Goal: Task Accomplishment & Management: Complete application form

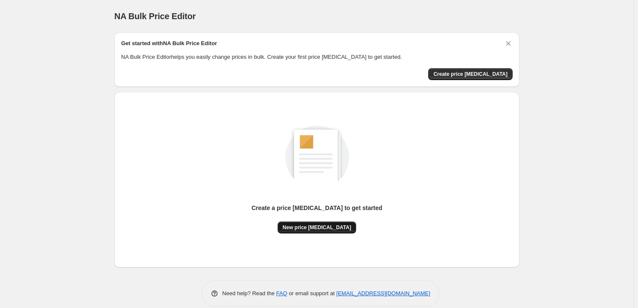
click at [328, 223] on button "New price [MEDICAL_DATA]" at bounding box center [316, 228] width 79 height 12
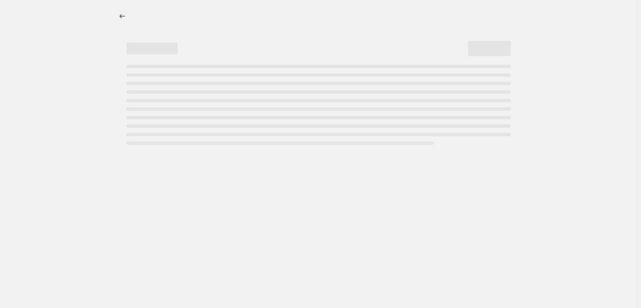
select select "percentage"
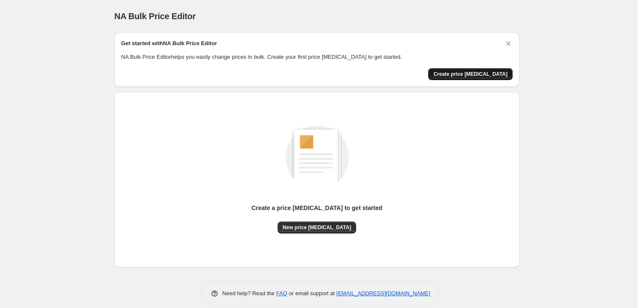
click at [447, 72] on button "Create price [MEDICAL_DATA]" at bounding box center [470, 74] width 84 height 12
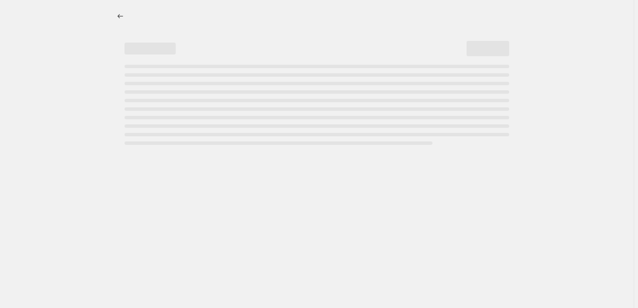
select select "percentage"
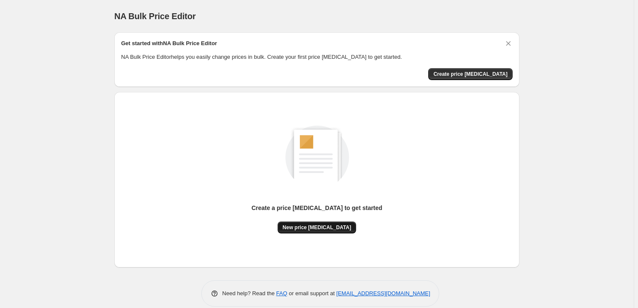
click at [335, 228] on span "New price [MEDICAL_DATA]" at bounding box center [317, 227] width 69 height 7
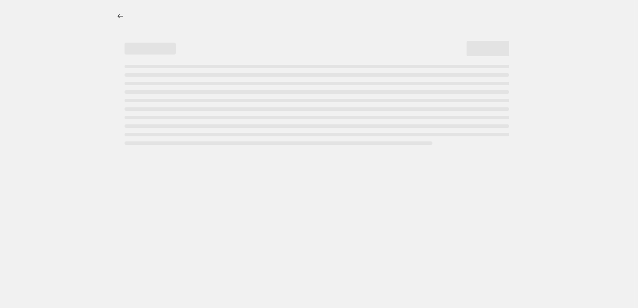
select select "percentage"
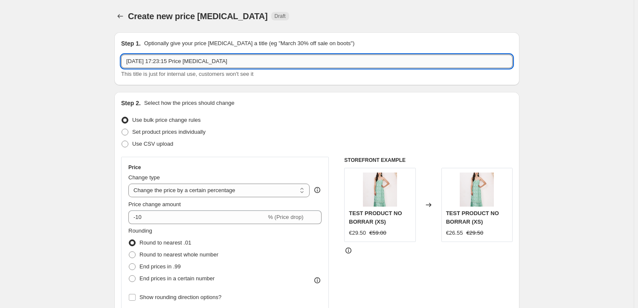
click at [255, 61] on input "[DATE] 17:23:15 Price [MEDICAL_DATA]" at bounding box center [316, 62] width 391 height 14
drag, startPoint x: 239, startPoint y: 62, endPoint x: 87, endPoint y: 45, distance: 153.0
type input "Archives FW24"
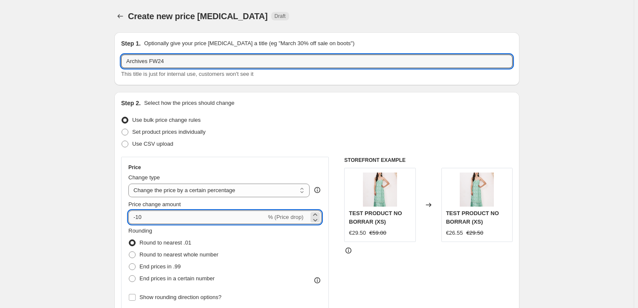
click at [159, 214] on input "-10" at bounding box center [197, 218] width 138 height 14
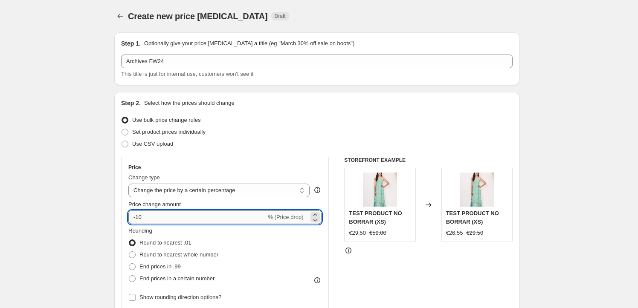
type input "-1"
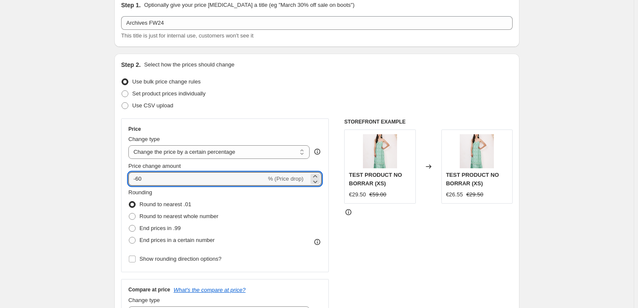
scroll to position [77, 0]
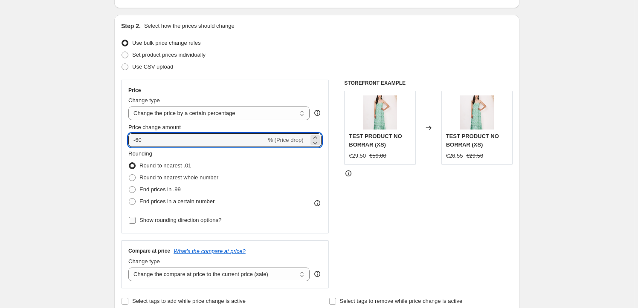
type input "-60"
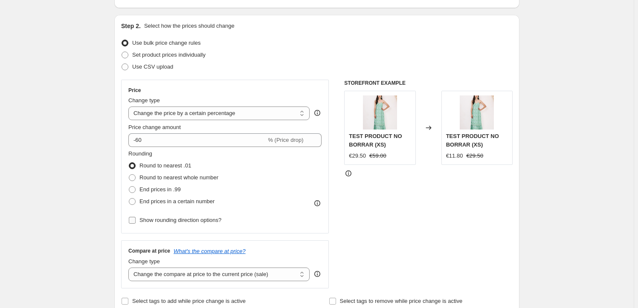
click at [136, 221] on input "Show rounding direction options?" at bounding box center [132, 220] width 7 height 7
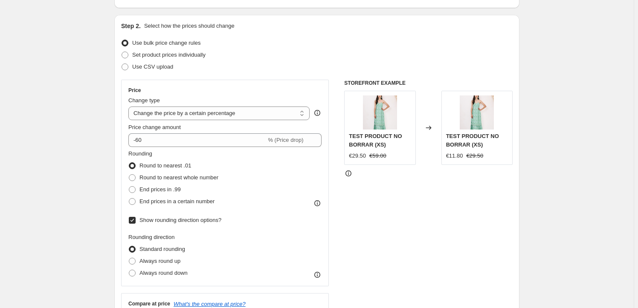
click at [135, 220] on input "Show rounding direction options?" at bounding box center [132, 220] width 7 height 7
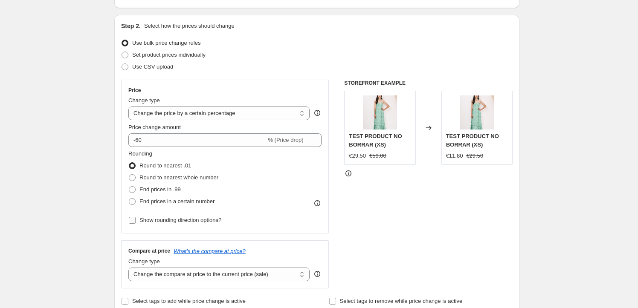
click at [139, 220] on label "Show rounding direction options?" at bounding box center [174, 220] width 93 height 12
click at [136, 220] on input "Show rounding direction options?" at bounding box center [132, 220] width 7 height 7
checkbox input "true"
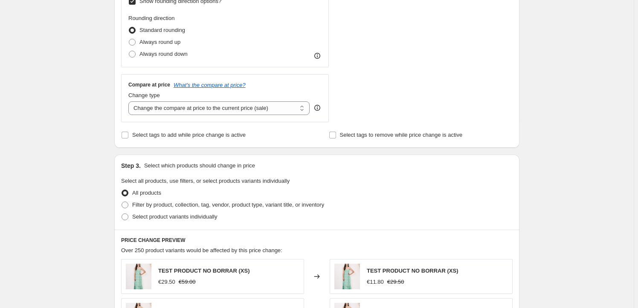
scroll to position [310, 0]
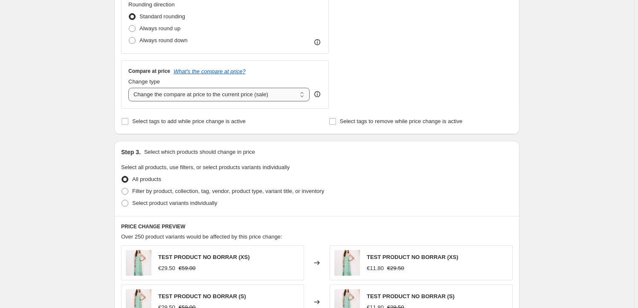
click at [304, 97] on select "Change the compare at price to the current price (sale) Change the compare at p…" at bounding box center [218, 95] width 181 height 14
click at [128, 123] on input "Select tags to add while price change is active" at bounding box center [124, 121] width 7 height 7
checkbox input "true"
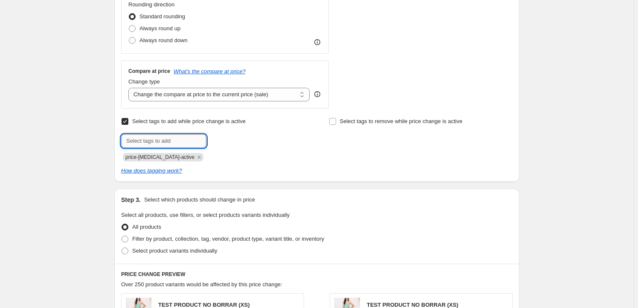
click at [135, 137] on input "text" at bounding box center [163, 141] width 85 height 14
click at [150, 138] on input "archivesfw24" at bounding box center [163, 141] width 85 height 14
type input "archives-fw24"
click at [329, 120] on div "Select tags to add while price change is active Submit archives-fw24 Add archiv…" at bounding box center [316, 138] width 391 height 46
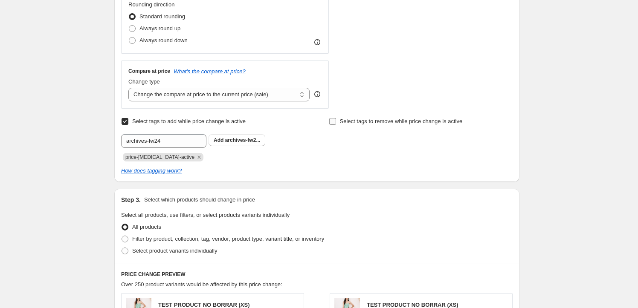
click at [332, 120] on input "Select tags to remove while price change is active" at bounding box center [332, 121] width 7 height 7
click at [332, 119] on input "Select tags to remove while price change is active" at bounding box center [332, 121] width 7 height 7
checkbox input "false"
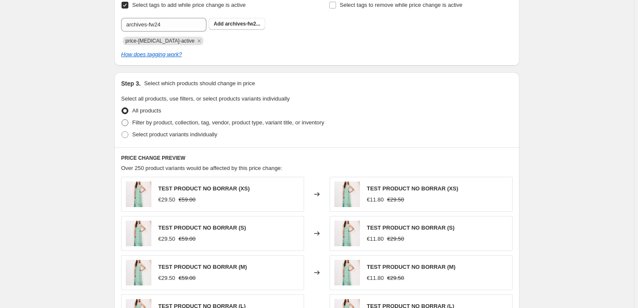
scroll to position [465, 0]
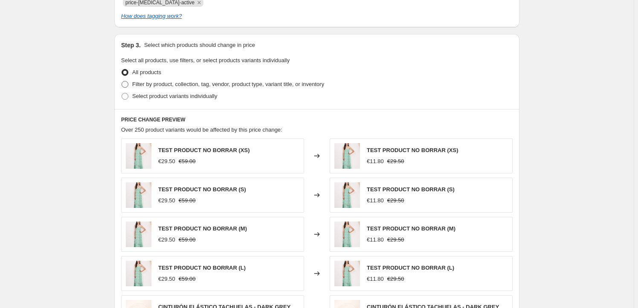
click at [127, 81] on span at bounding box center [124, 84] width 7 height 7
click at [122, 81] on input "Filter by product, collection, tag, vendor, product type, variant title, or inv…" at bounding box center [121, 81] width 0 height 0
radio input "true"
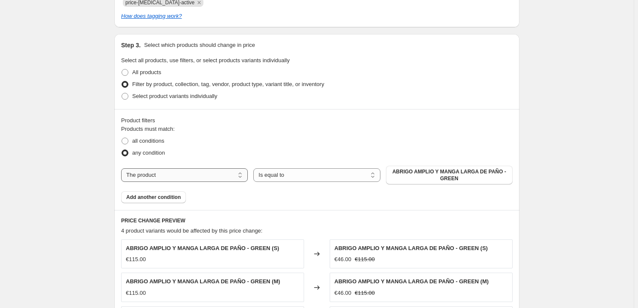
click at [239, 175] on select "The product The product's collection The product's tag The product's vendor The…" at bounding box center [184, 175] width 127 height 14
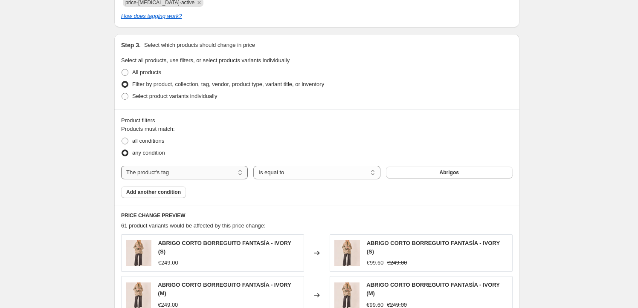
click at [240, 170] on select "The product The product's collection The product's tag The product's vendor The…" at bounding box center [184, 173] width 127 height 14
select select "product_type"
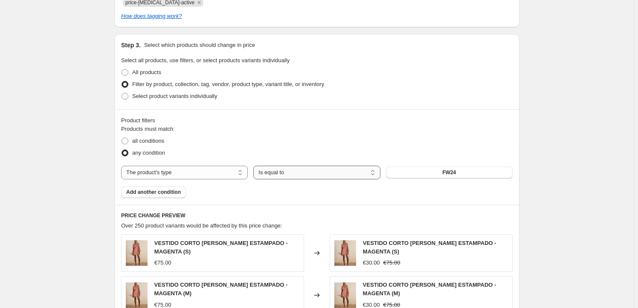
click at [372, 171] on select "Is equal to Is not equal to" at bounding box center [316, 173] width 127 height 14
click at [255, 166] on select "Is equal to Is not equal to" at bounding box center [316, 173] width 127 height 14
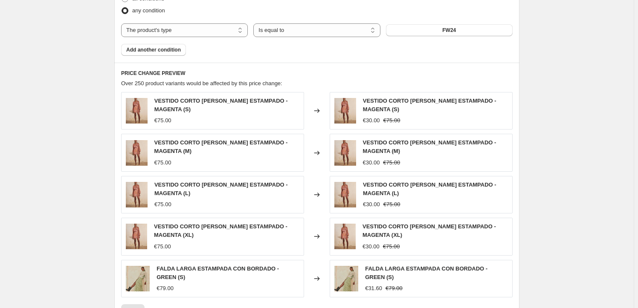
scroll to position [801, 0]
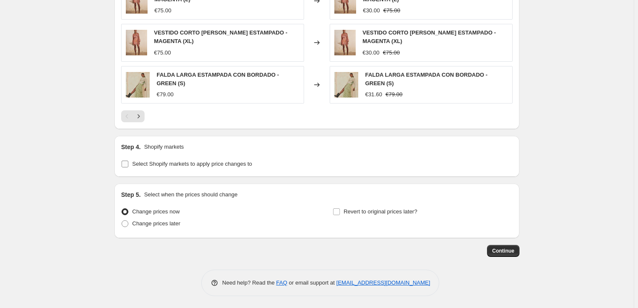
click at [128, 164] on input "Select Shopify markets to apply price changes to" at bounding box center [124, 164] width 7 height 7
checkbox input "true"
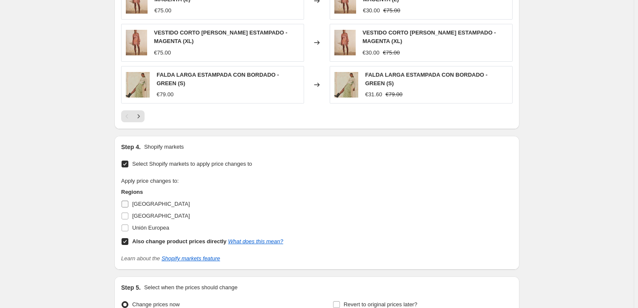
click at [132, 205] on label "[GEOGRAPHIC_DATA]" at bounding box center [155, 204] width 69 height 12
click at [128, 205] on input "[GEOGRAPHIC_DATA]" at bounding box center [124, 204] width 7 height 7
checkbox input "true"
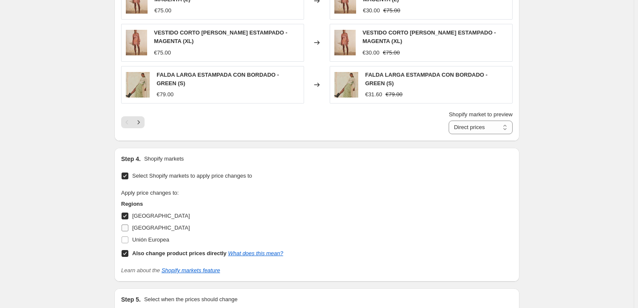
click at [128, 226] on input "[GEOGRAPHIC_DATA]" at bounding box center [124, 228] width 7 height 7
checkbox input "true"
click at [126, 237] on input "Unión Europea" at bounding box center [124, 240] width 7 height 7
checkbox input "true"
click at [276, 255] on link "What does this mean?" at bounding box center [255, 253] width 55 height 6
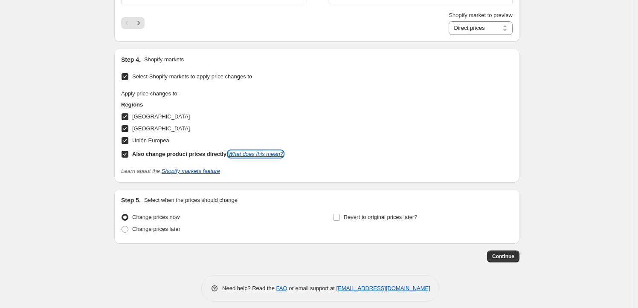
scroll to position [906, 0]
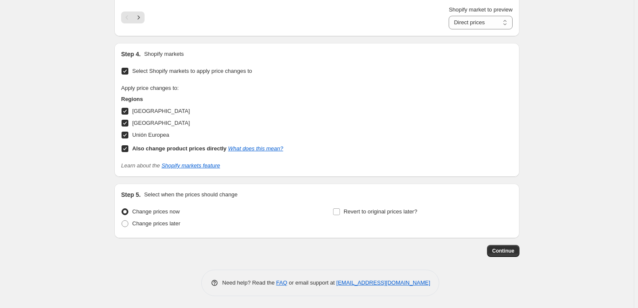
click at [125, 145] on input "Also change product prices directly What does this mean?" at bounding box center [124, 148] width 7 height 7
checkbox input "false"
select select "99581133132"
click at [128, 222] on span at bounding box center [124, 223] width 7 height 7
click at [122, 221] on input "Change prices later" at bounding box center [121, 220] width 0 height 0
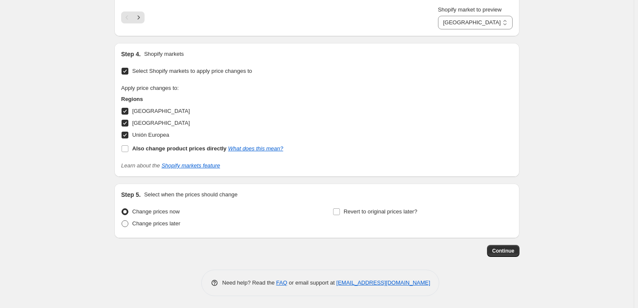
radio input "true"
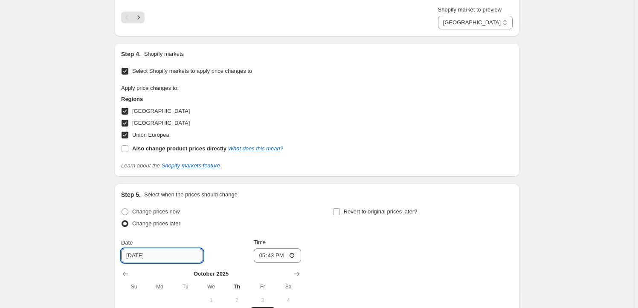
click at [132, 253] on input "[DATE]" at bounding box center [162, 256] width 82 height 14
click at [134, 254] on input "[DATE]" at bounding box center [162, 256] width 82 height 14
type input "[DATE]"
click at [295, 255] on input "17:43" at bounding box center [278, 255] width 48 height 14
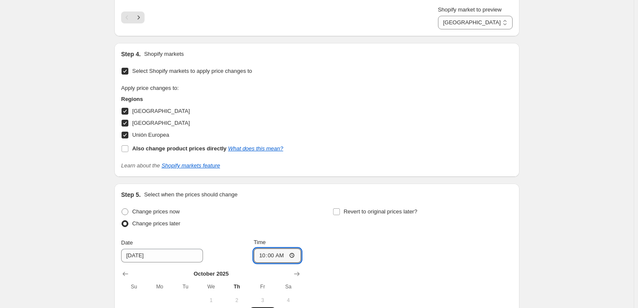
type input "10:00"
click at [357, 263] on div "Change prices now Change prices later Date [DATE] Time 10:00 [DATE] Su Mo Tu We…" at bounding box center [316, 284] width 391 height 156
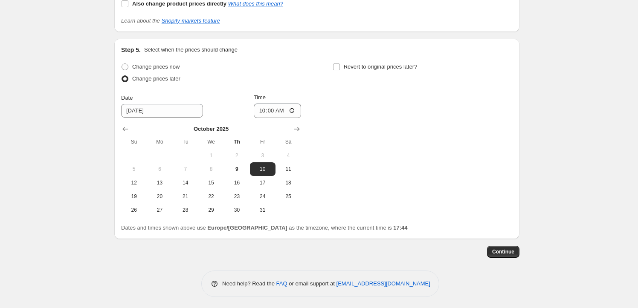
scroll to position [1051, 0]
click at [132, 107] on input "[DATE]" at bounding box center [162, 110] width 82 height 14
click at [135, 107] on input "[DATE]" at bounding box center [162, 110] width 82 height 14
click at [364, 153] on div "Change prices now Change prices later Date [DATE] Time 10:00 [DATE] Su Mo Tu We…" at bounding box center [316, 138] width 391 height 156
click at [229, 179] on span "16" at bounding box center [236, 182] width 19 height 7
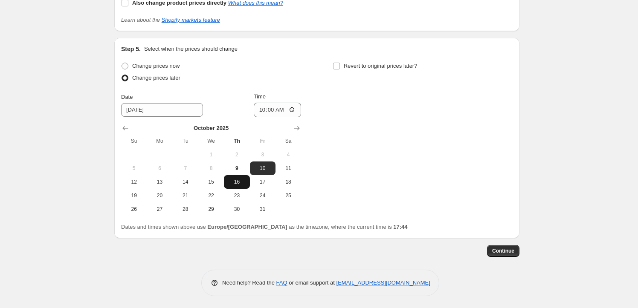
type input "[DATE]"
click at [338, 120] on div "Change prices now Change prices later Date [DATE] Time 10:00 [DATE] Su Mo Tu We…" at bounding box center [316, 138] width 391 height 156
click at [425, 202] on div "Change prices now Change prices later Date [DATE] Time 10:00 [DATE] Su Mo Tu We…" at bounding box center [316, 138] width 391 height 156
click at [358, 126] on div "Change prices now Change prices later Date [DATE] Time 10:00 [DATE] Su Mo Tu We…" at bounding box center [316, 138] width 391 height 156
click at [343, 145] on div "Change prices now Change prices later Date [DATE] Time 10:00 [DATE] Su Mo Tu We…" at bounding box center [316, 138] width 391 height 156
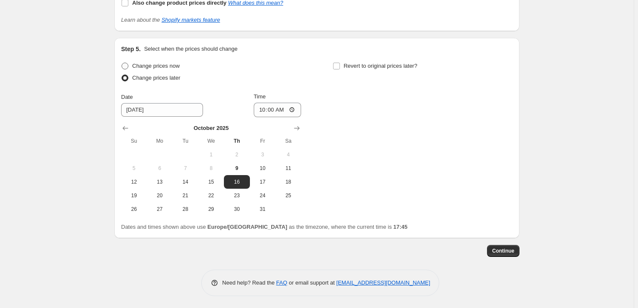
click at [125, 66] on span at bounding box center [124, 66] width 7 height 7
click at [122, 63] on input "Change prices now" at bounding box center [121, 63] width 0 height 0
radio input "true"
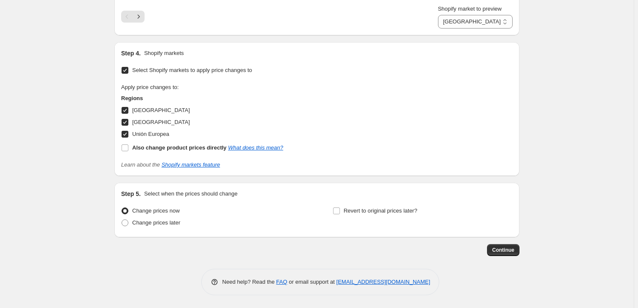
scroll to position [906, 0]
click at [127, 224] on span at bounding box center [124, 223] width 7 height 7
click at [122, 221] on input "Change prices later" at bounding box center [121, 220] width 0 height 0
radio input "true"
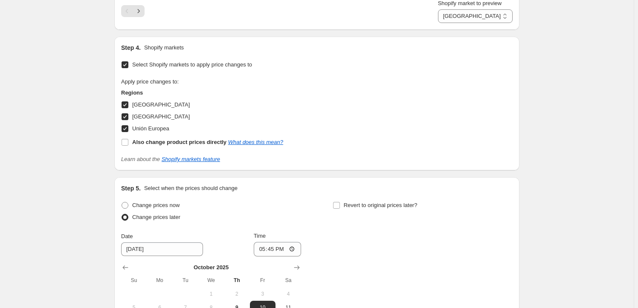
scroll to position [1022, 0]
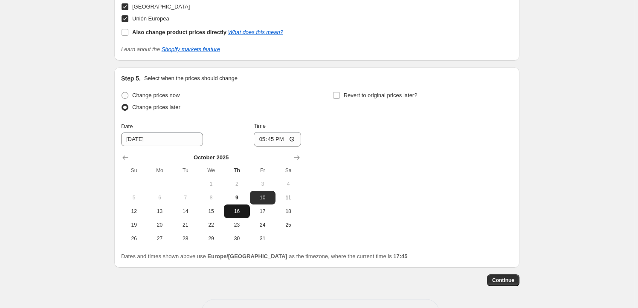
click at [243, 209] on span "16" at bounding box center [236, 211] width 19 height 7
type input "[DATE]"
click at [284, 138] on input "17:45" at bounding box center [278, 139] width 48 height 14
click at [292, 140] on input "17:45" at bounding box center [278, 139] width 48 height 14
click at [346, 180] on div "Change prices now Change prices later Date [DATE] Time 10:45 [DATE] Su Mo Tu We…" at bounding box center [316, 167] width 391 height 156
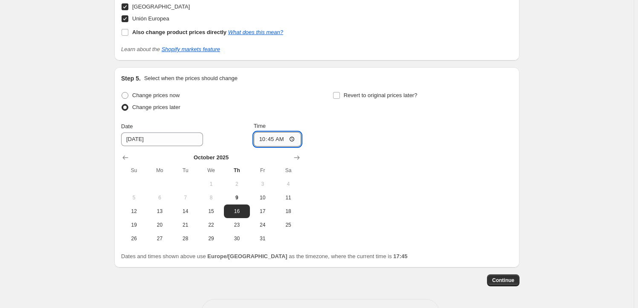
click at [290, 138] on input "10:45" at bounding box center [278, 139] width 48 height 14
click at [286, 138] on input "10:45" at bounding box center [278, 139] width 48 height 14
click at [277, 137] on input "10:45" at bounding box center [278, 139] width 48 height 14
type input "10:00"
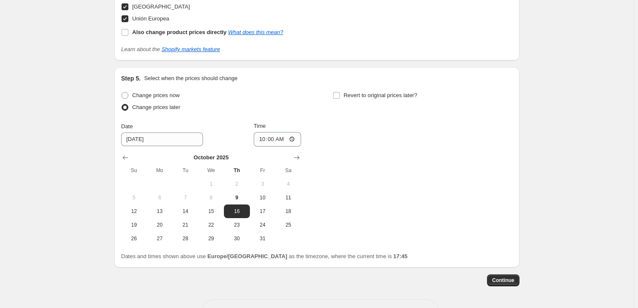
click at [348, 160] on div "Change prices now Change prices later Date [DATE] Time 10:00 [DATE] Su Mo Tu We…" at bounding box center [316, 167] width 391 height 156
click at [510, 279] on span "Continue" at bounding box center [503, 280] width 22 height 7
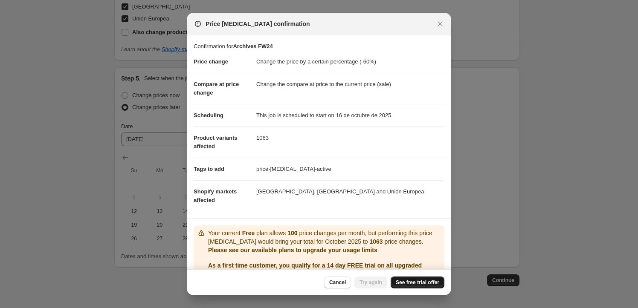
click at [409, 282] on span "See free trial offer" at bounding box center [416, 282] width 43 height 7
